Goal: Task Accomplishment & Management: Manage account settings

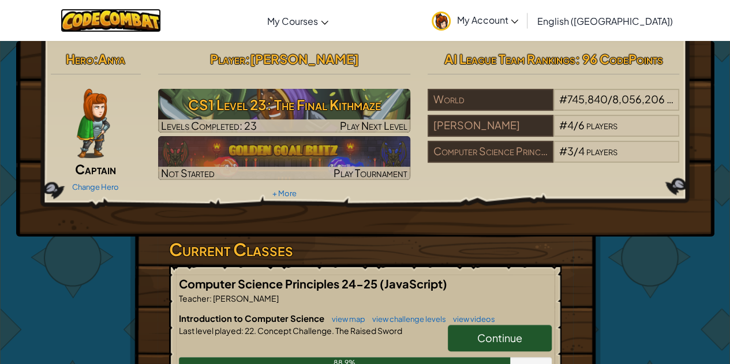
click at [132, 20] on img at bounding box center [111, 21] width 101 height 24
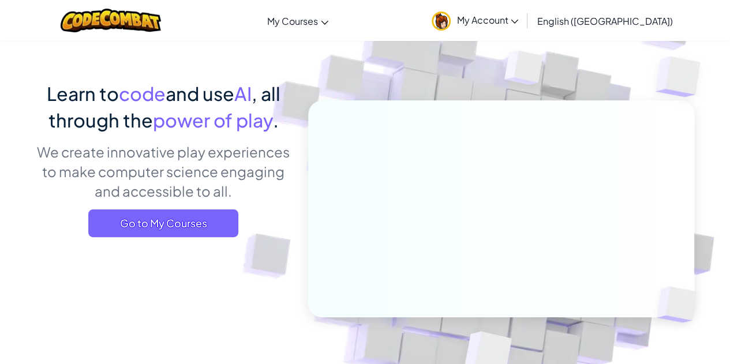
scroll to position [58, 0]
click at [227, 31] on div "Toggle navigation My Courses CodeCombat Classroom Ozaria Classroom AI League Es…" at bounding box center [365, 20] width 736 height 41
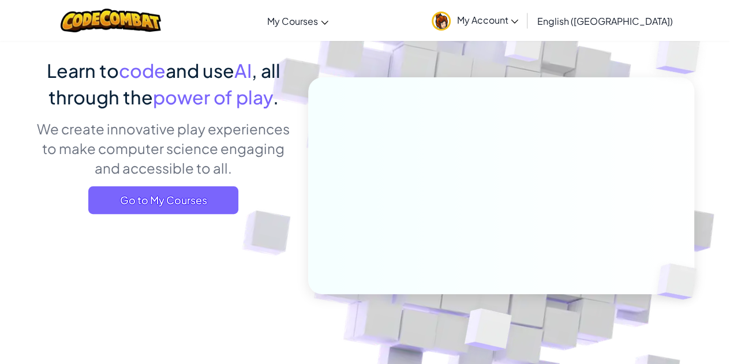
scroll to position [0, 0]
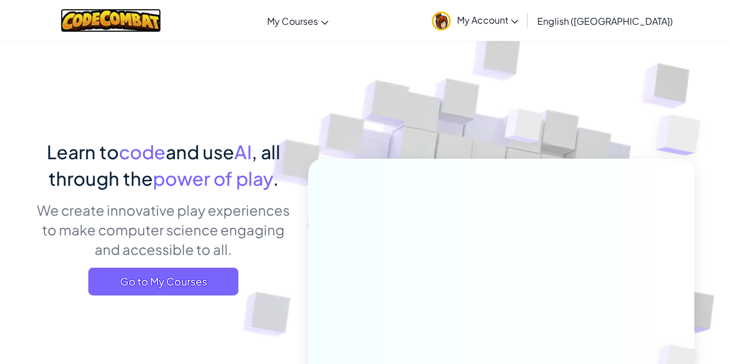
click at [144, 19] on img at bounding box center [111, 21] width 101 height 24
click at [518, 20] on icon at bounding box center [515, 22] width 8 height 4
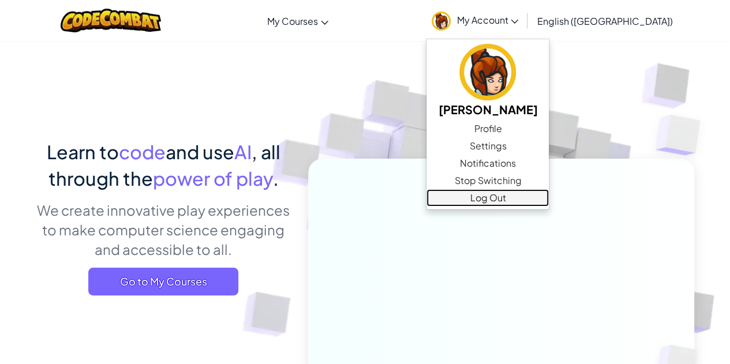
click at [549, 197] on link "Log Out" at bounding box center [488, 197] width 122 height 17
